Goal: Information Seeking & Learning: Learn about a topic

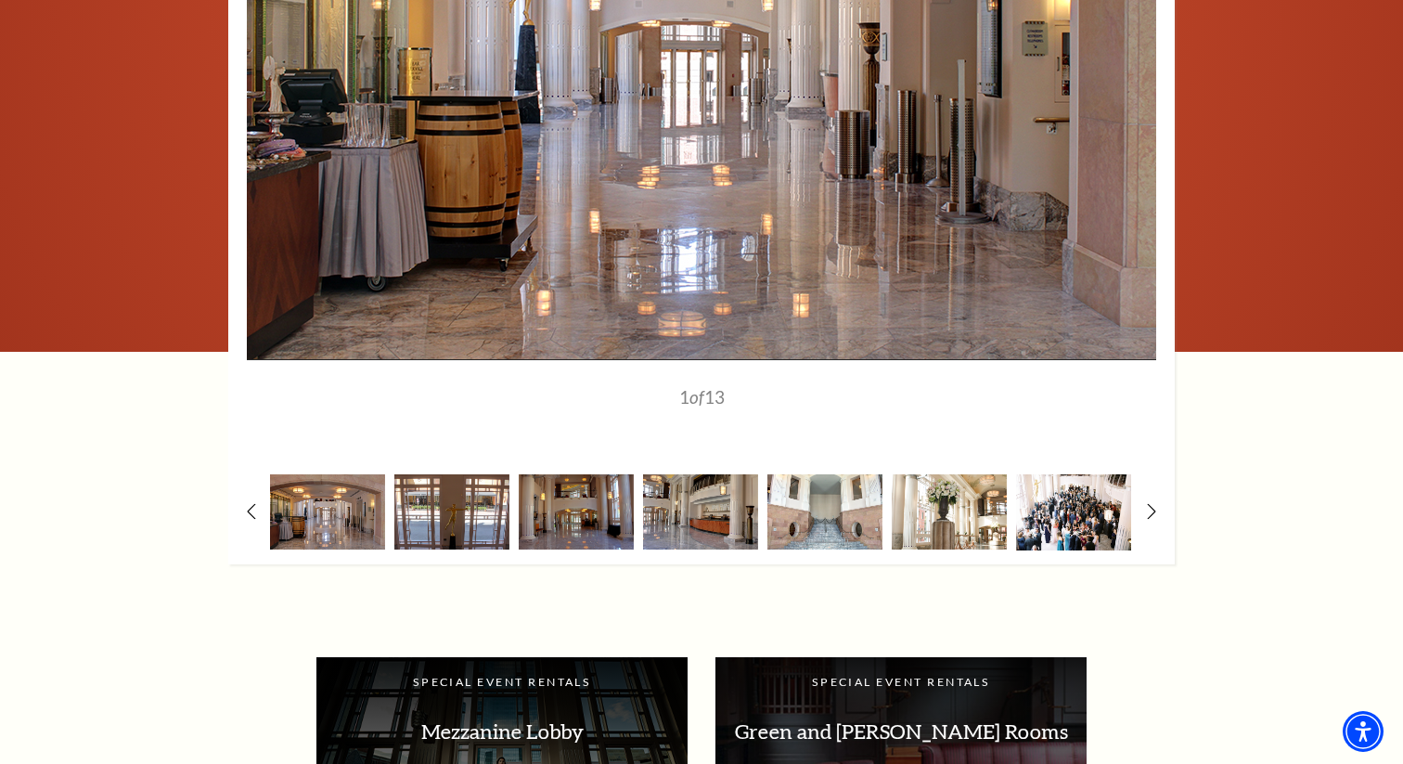
scroll to position [2200, 0]
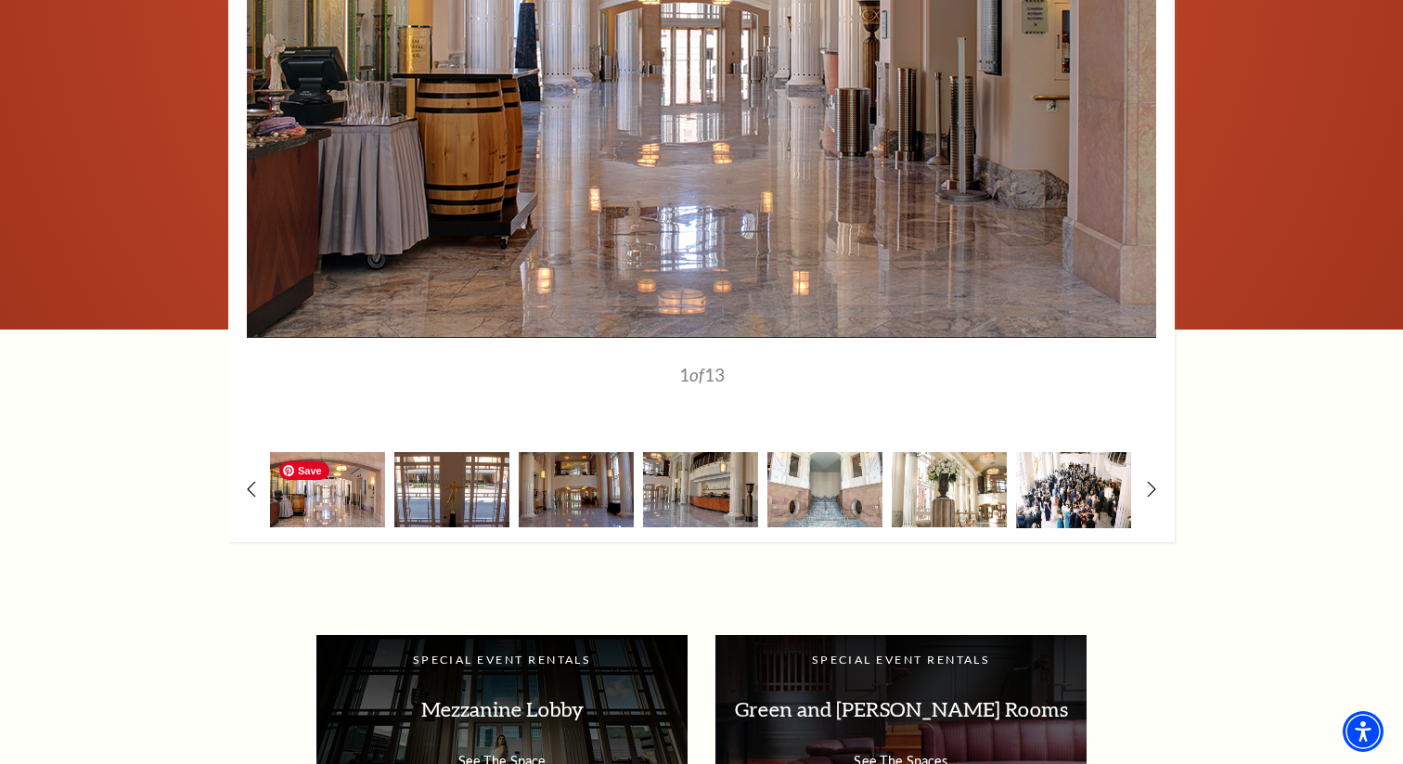
click at [340, 506] on img at bounding box center [327, 489] width 115 height 75
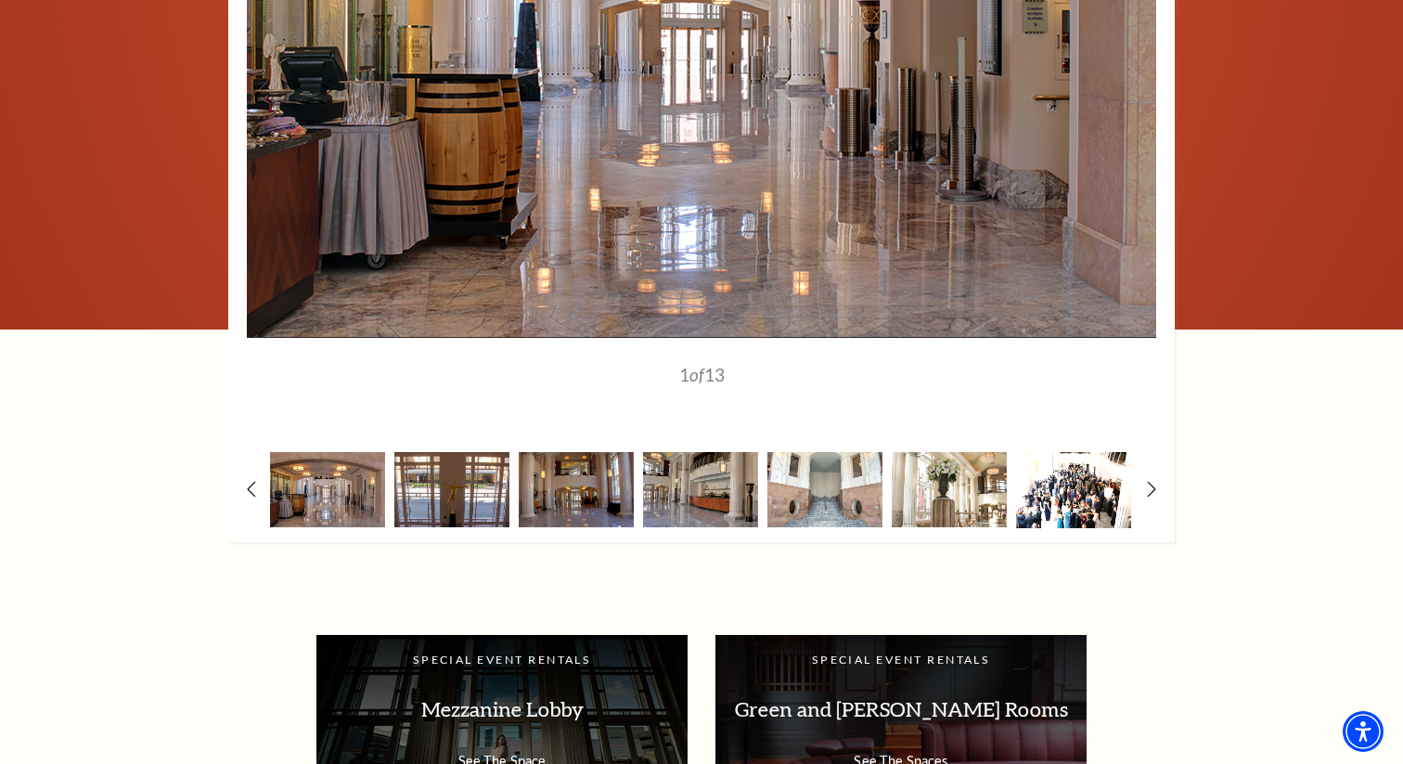
click at [1068, 494] on img at bounding box center [1073, 489] width 115 height 75
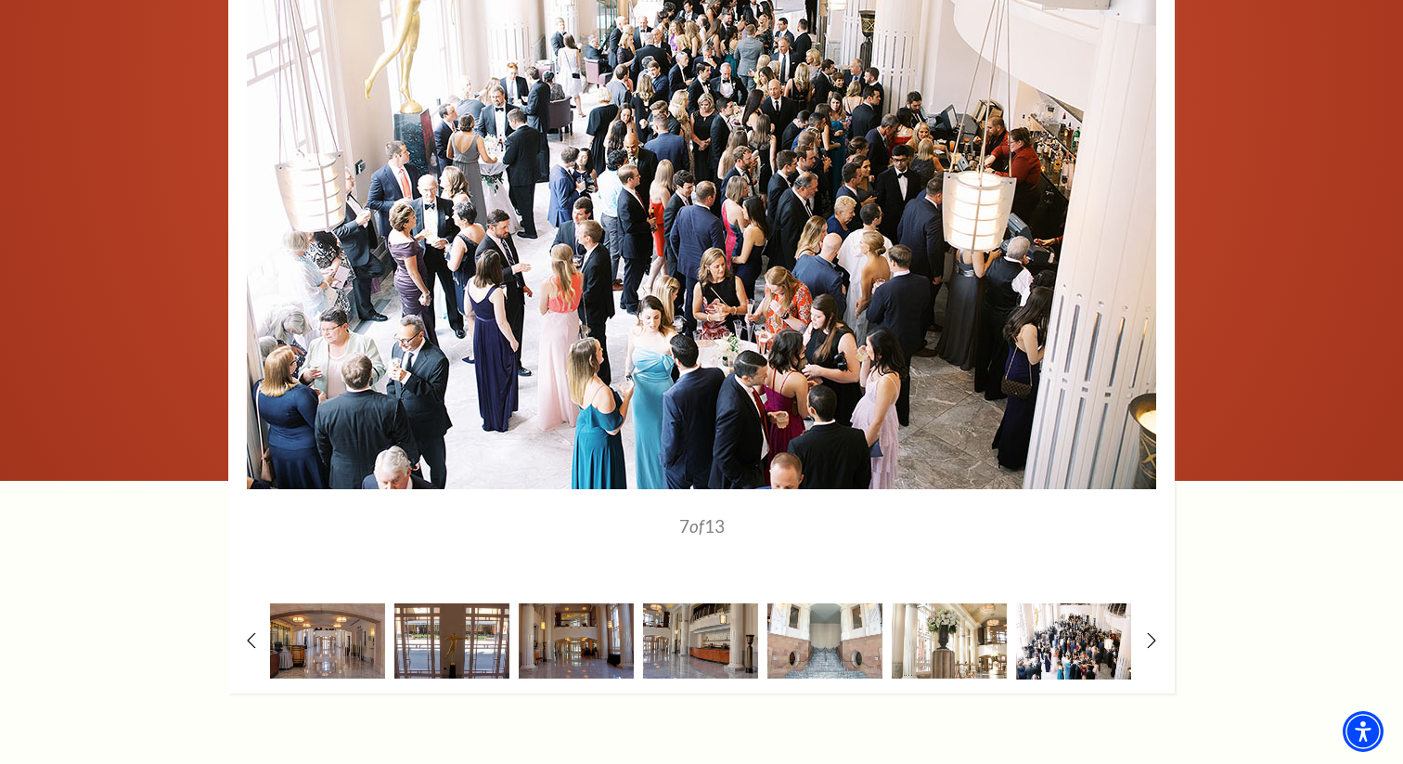
scroll to position [2052, 0]
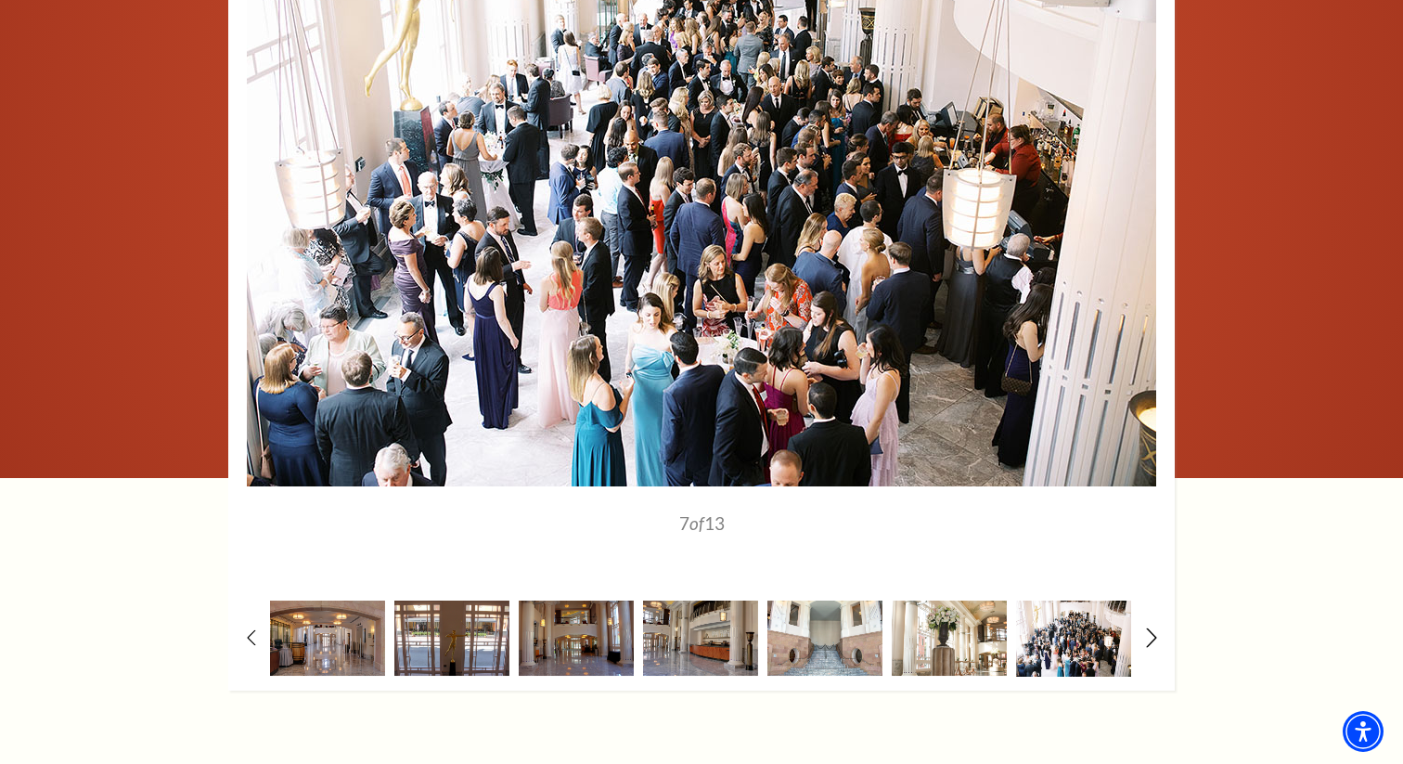
click at [1151, 637] on icon at bounding box center [1152, 636] width 12 height 19
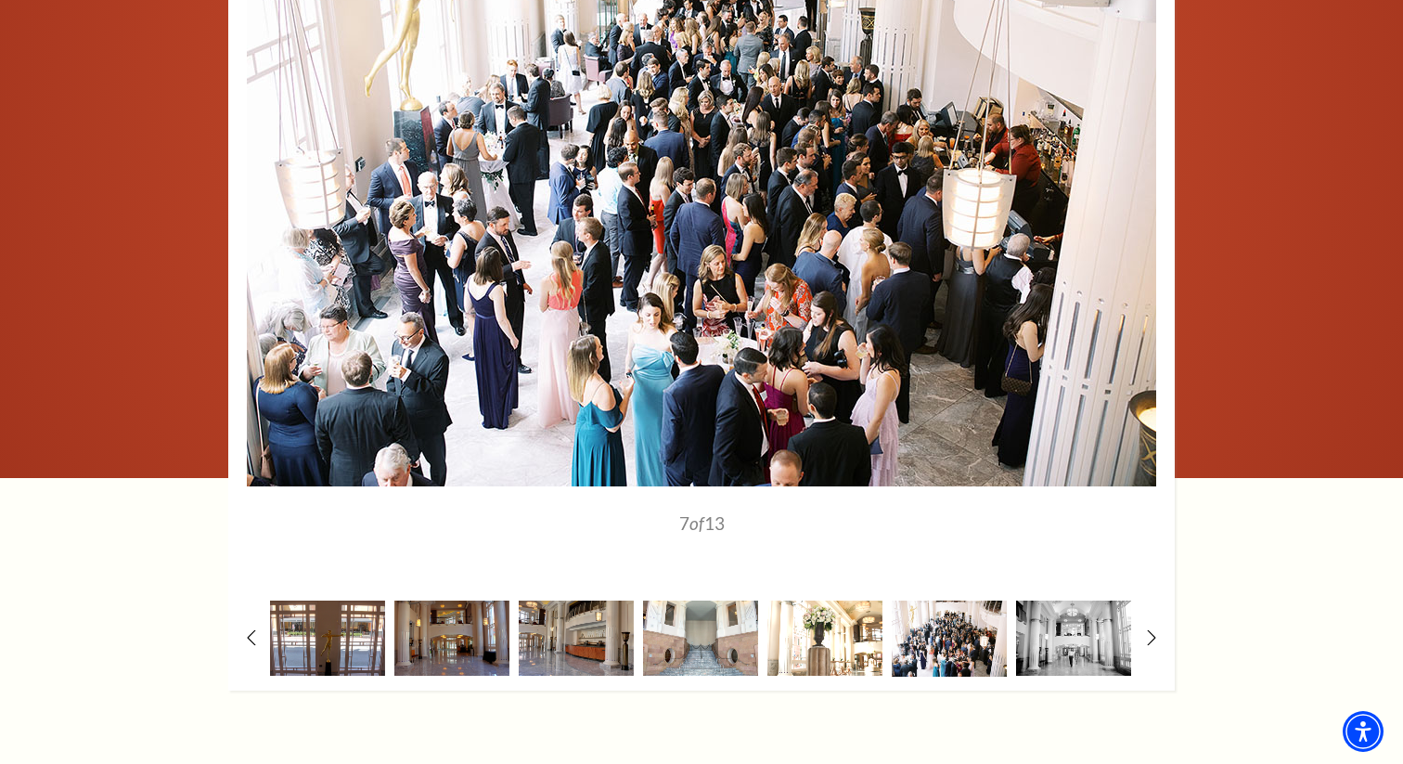
click at [821, 633] on img at bounding box center [824, 637] width 115 height 75
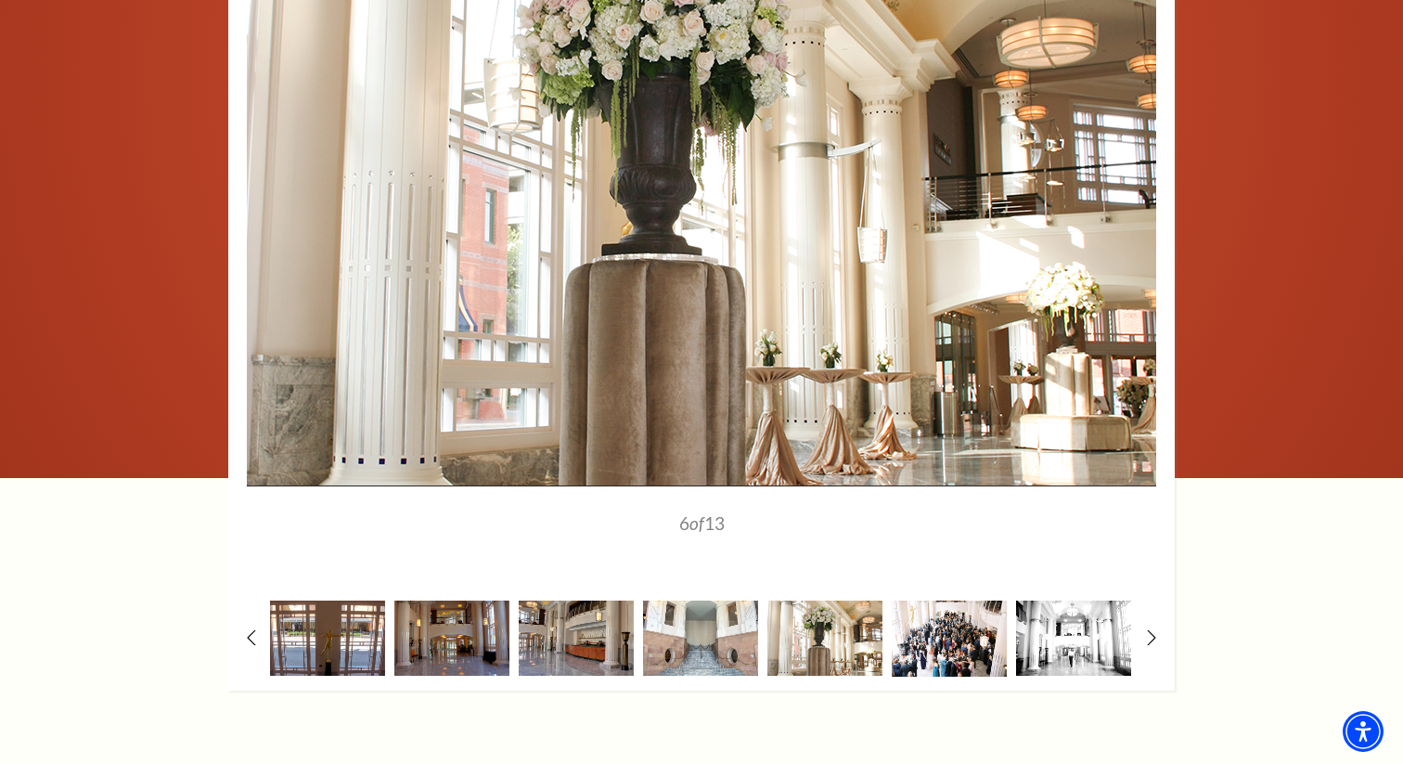
click at [1080, 641] on img at bounding box center [1073, 637] width 115 height 75
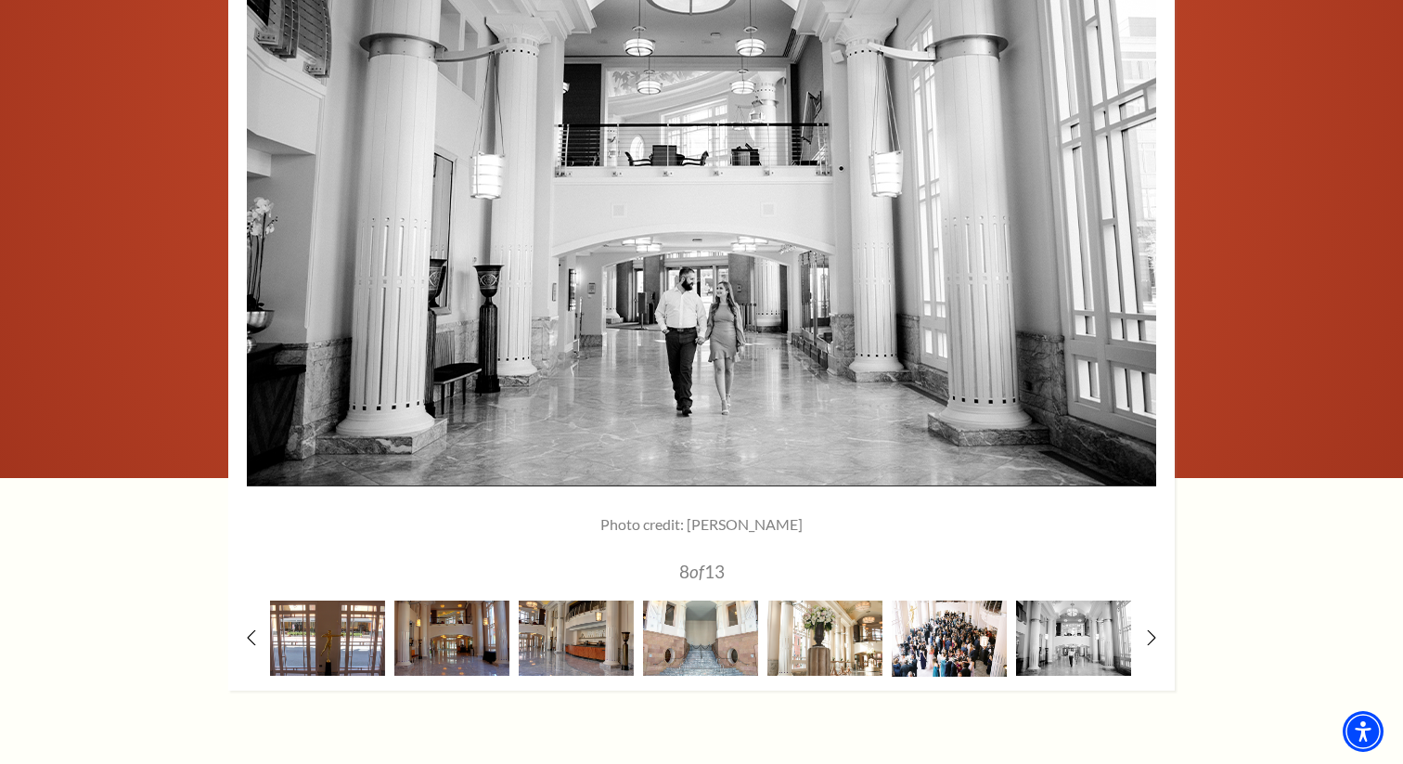
click at [1156, 635] on div at bounding box center [701, 280] width 946 height 819
click at [1147, 638] on icon at bounding box center [1152, 636] width 12 height 19
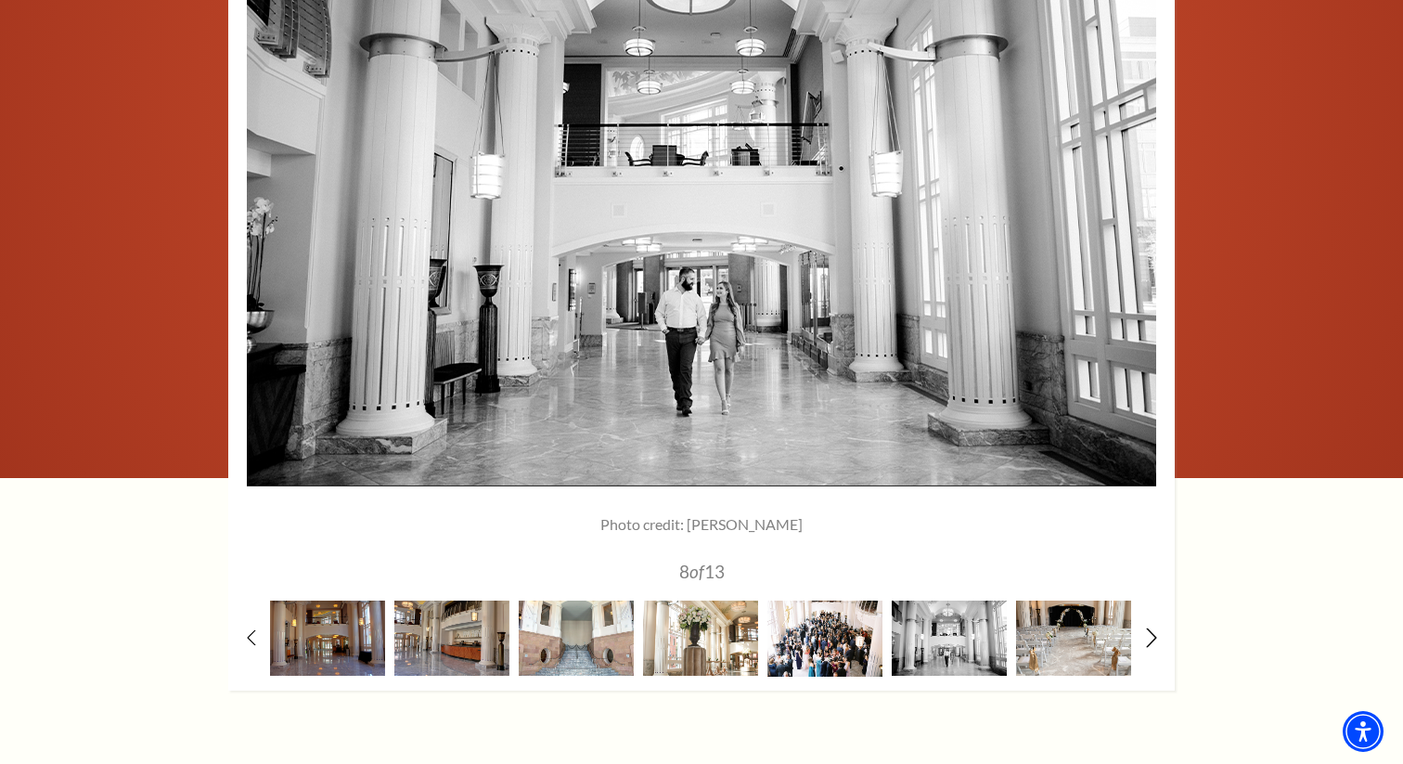
click at [1147, 638] on icon at bounding box center [1152, 636] width 12 height 19
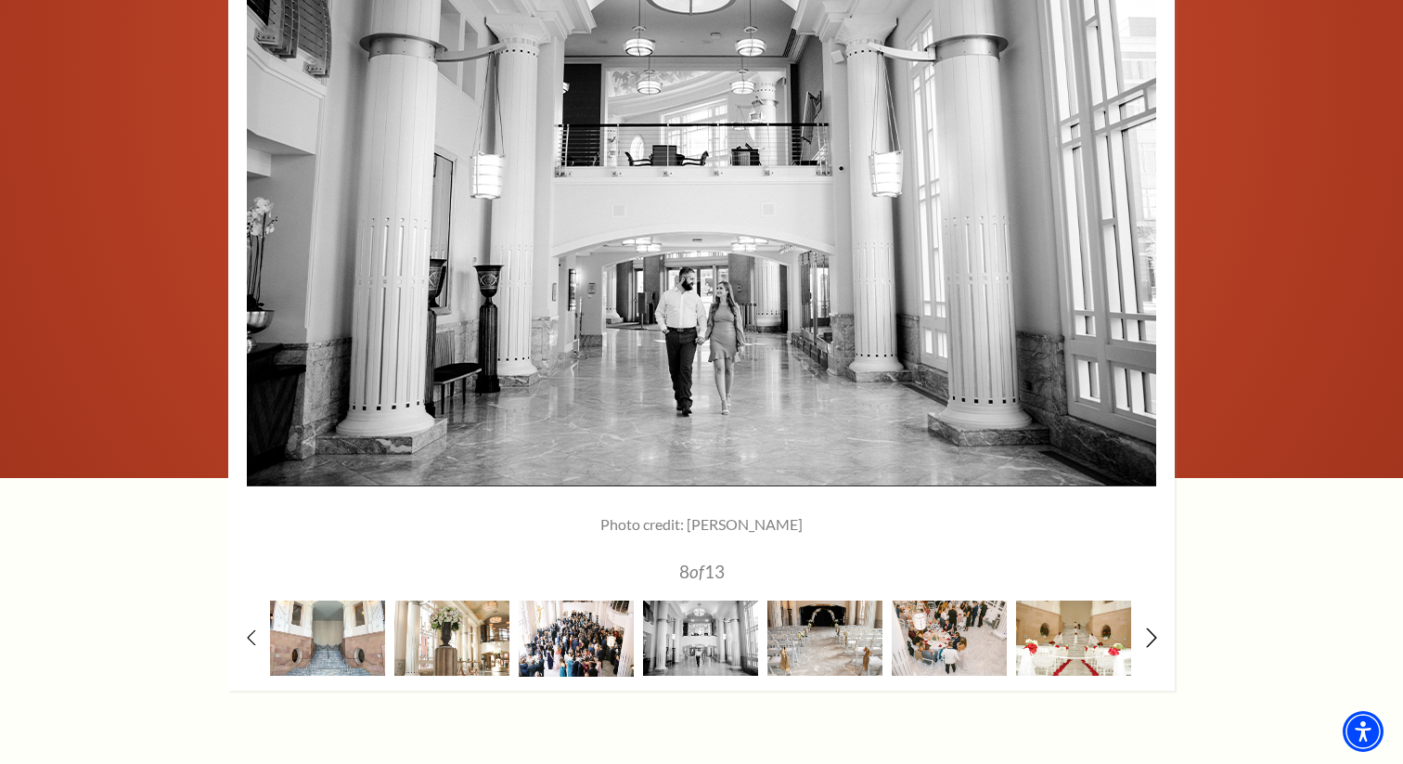
click at [1147, 638] on icon at bounding box center [1152, 636] width 12 height 19
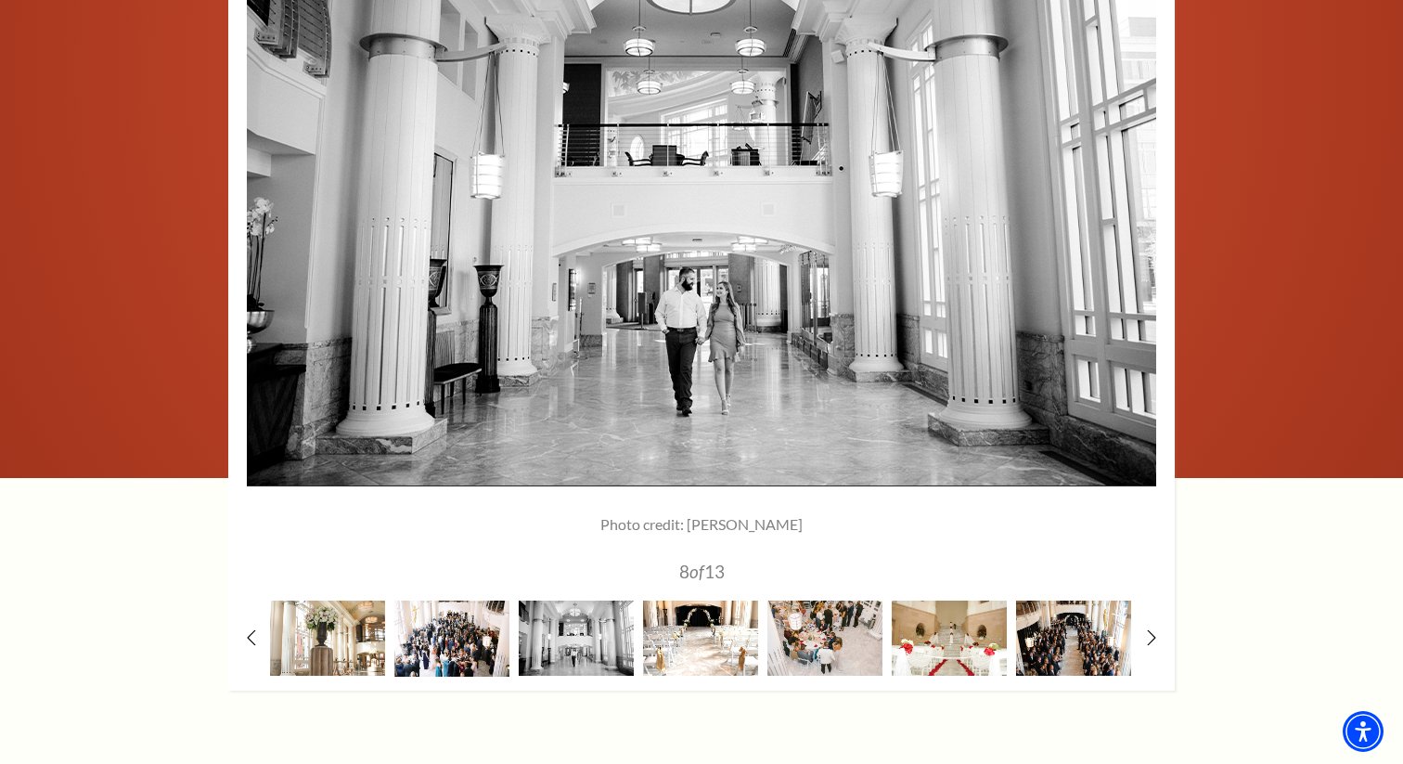
click at [687, 641] on img at bounding box center [700, 637] width 115 height 75
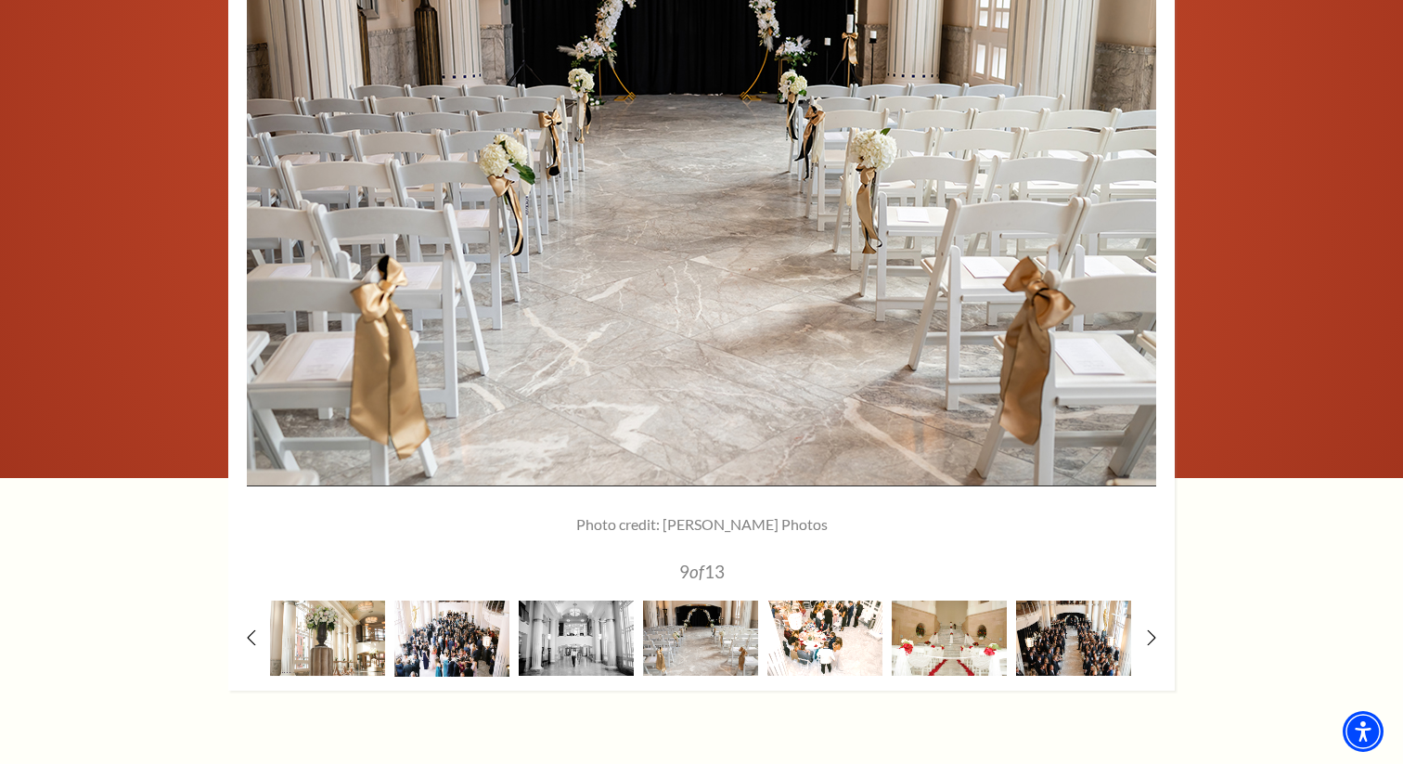
click at [805, 651] on img at bounding box center [824, 637] width 115 height 75
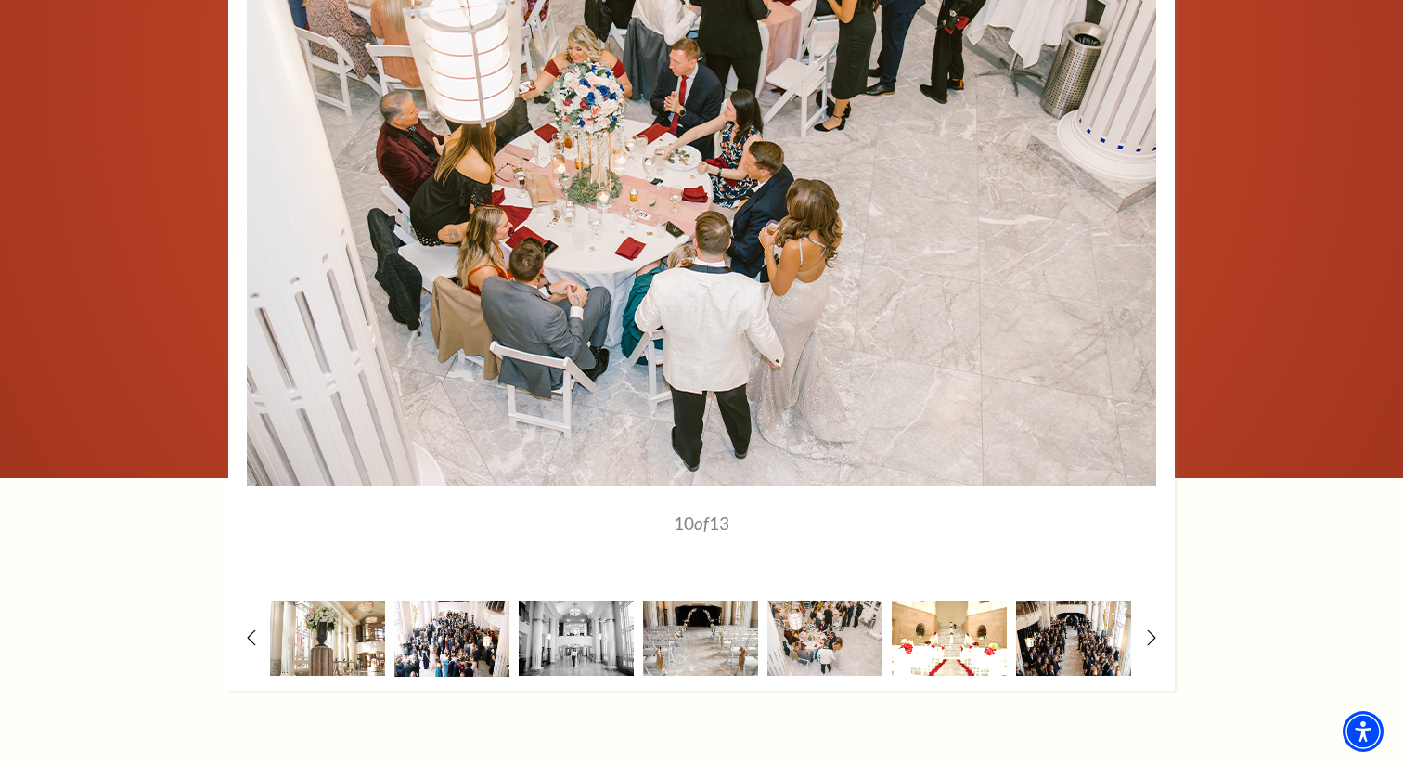
click at [928, 629] on img at bounding box center [949, 637] width 115 height 75
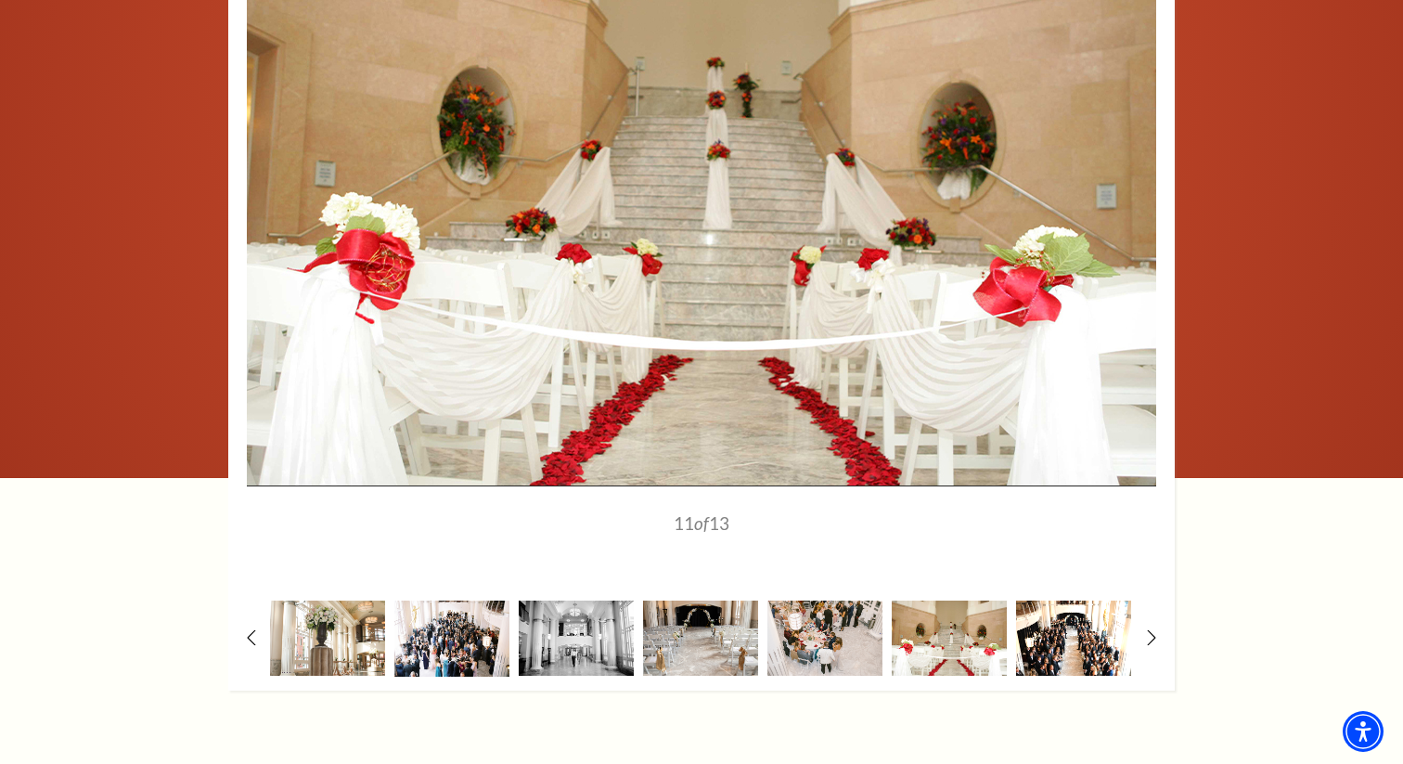
click at [1050, 629] on img at bounding box center [1073, 637] width 115 height 75
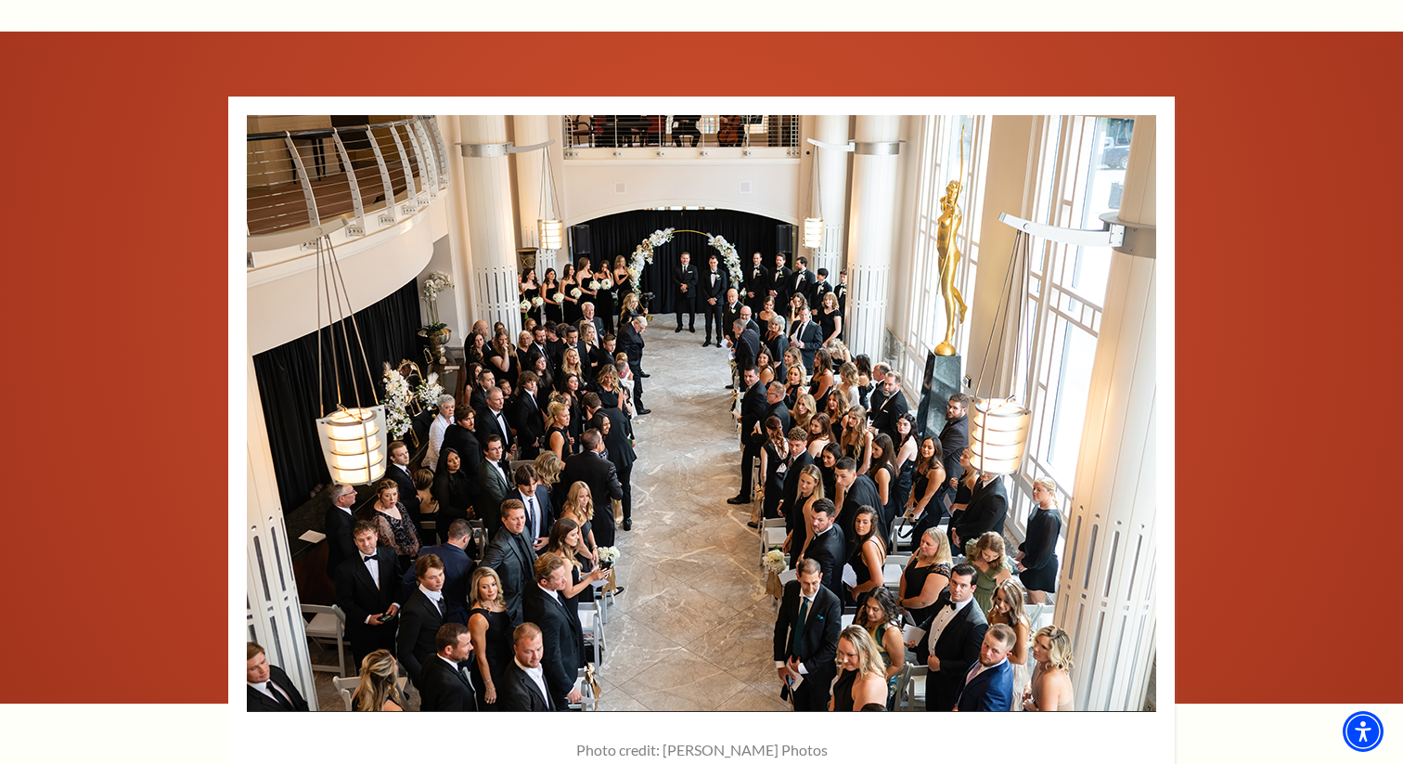
scroll to position [1829, 0]
